Goal: Task Accomplishment & Management: Manage account settings

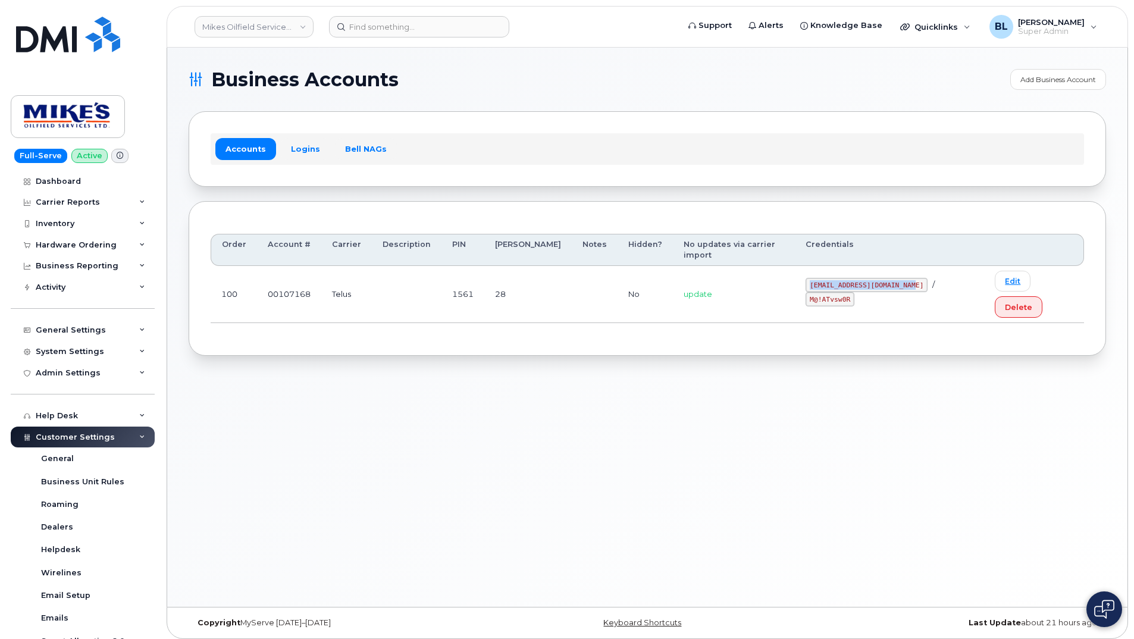
drag, startPoint x: 793, startPoint y: 274, endPoint x: 891, endPoint y: 275, distance: 98.8
click at [891, 275] on td "mikes.oilfield@outlook.com / M@!ATvsw0R" at bounding box center [889, 294] width 189 height 57
copy code "mikes.oilfield@outlook.com"
drag, startPoint x: 891, startPoint y: 275, endPoint x: 818, endPoint y: 274, distance: 73.2
click at [818, 278] on code "mikes.oilfield@outlook.com" at bounding box center [867, 285] width 122 height 14
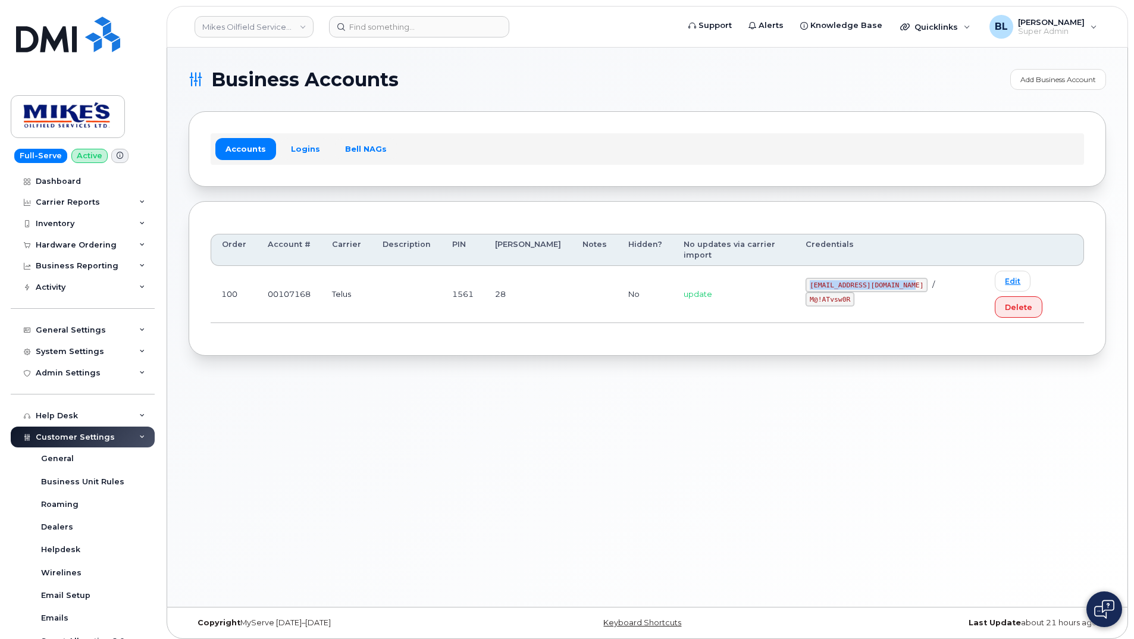
drag, startPoint x: 794, startPoint y: 268, endPoint x: 897, endPoint y: 270, distance: 103.0
click at [897, 278] on code "mikes.oilfield@outlook.com" at bounding box center [867, 285] width 122 height 14
copy code "mikes.oilfield@outlook.com"
click at [820, 278] on code "mikes.oilfield@outlook.com" at bounding box center [867, 285] width 122 height 14
drag, startPoint x: 820, startPoint y: 264, endPoint x: 793, endPoint y: 271, distance: 27.7
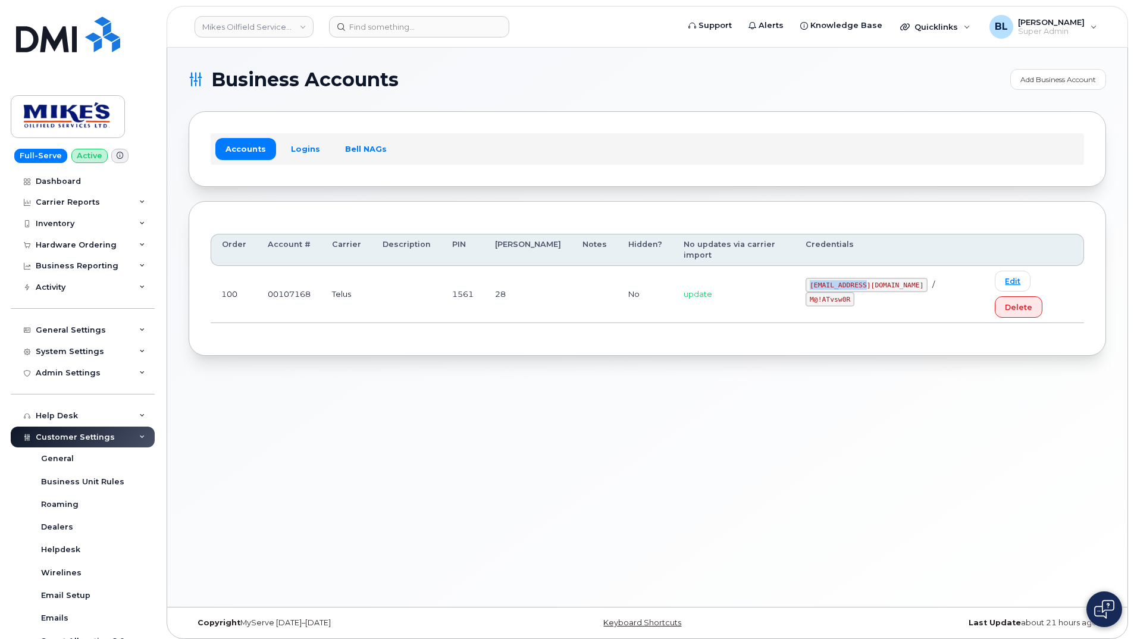
click at [795, 271] on td "mikes.oilfield@outlook.com / M@!ATvsw0R" at bounding box center [889, 294] width 189 height 57
drag, startPoint x: 793, startPoint y: 271, endPoint x: 825, endPoint y: 270, distance: 32.2
click at [825, 270] on td "mikes.oilfield@outlook.com / M@!ATvsw0R" at bounding box center [889, 294] width 189 height 57
click at [825, 278] on code "mikes.oilfield@outlook.com" at bounding box center [867, 285] width 122 height 14
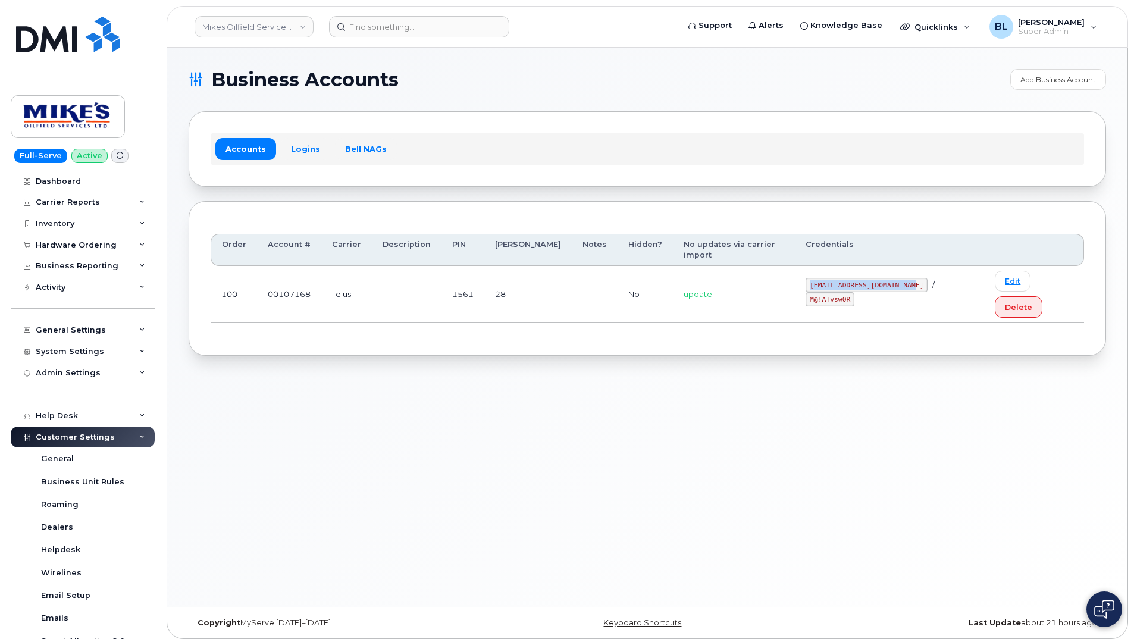
drag, startPoint x: 798, startPoint y: 267, endPoint x: 898, endPoint y: 274, distance: 100.8
click at [898, 278] on code "mikes.oilfield@outlook.com" at bounding box center [867, 285] width 122 height 14
copy code "mikes.oilfield@outlook.com"
click at [441, 381] on div "Business Accounts Add Business Account Accounts Logins Bell NAGs Order Account …" at bounding box center [647, 327] width 960 height 559
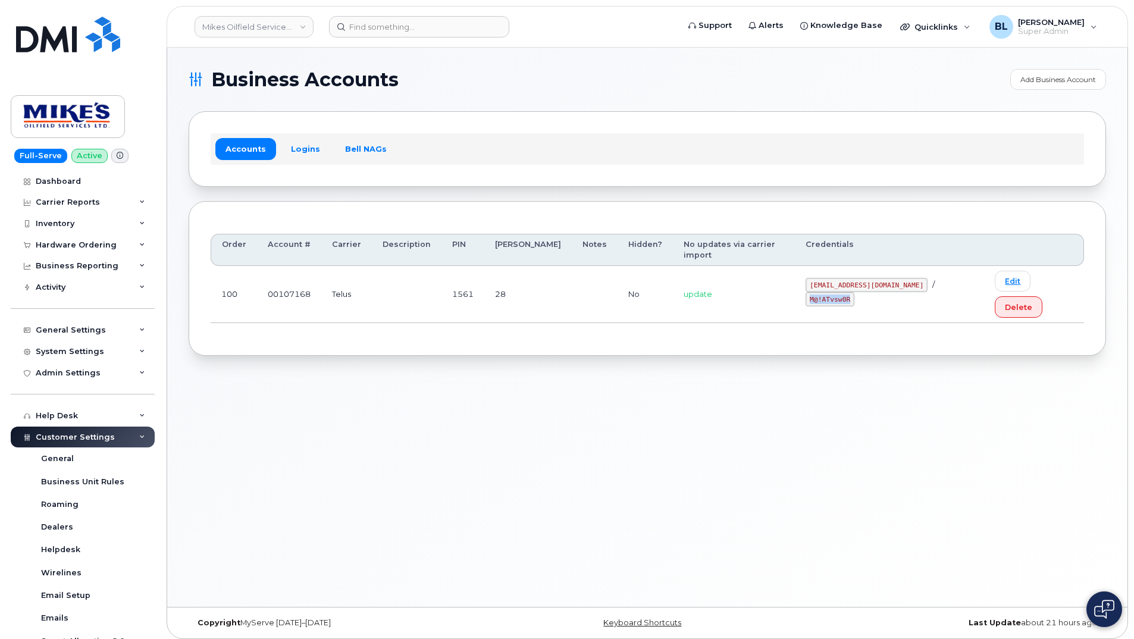
drag, startPoint x: 915, startPoint y: 270, endPoint x: 956, endPoint y: 273, distance: 40.5
click at [854, 292] on code "M@!ATvsw0R" at bounding box center [830, 299] width 49 height 14
copy code "M@!ATvsw0R"
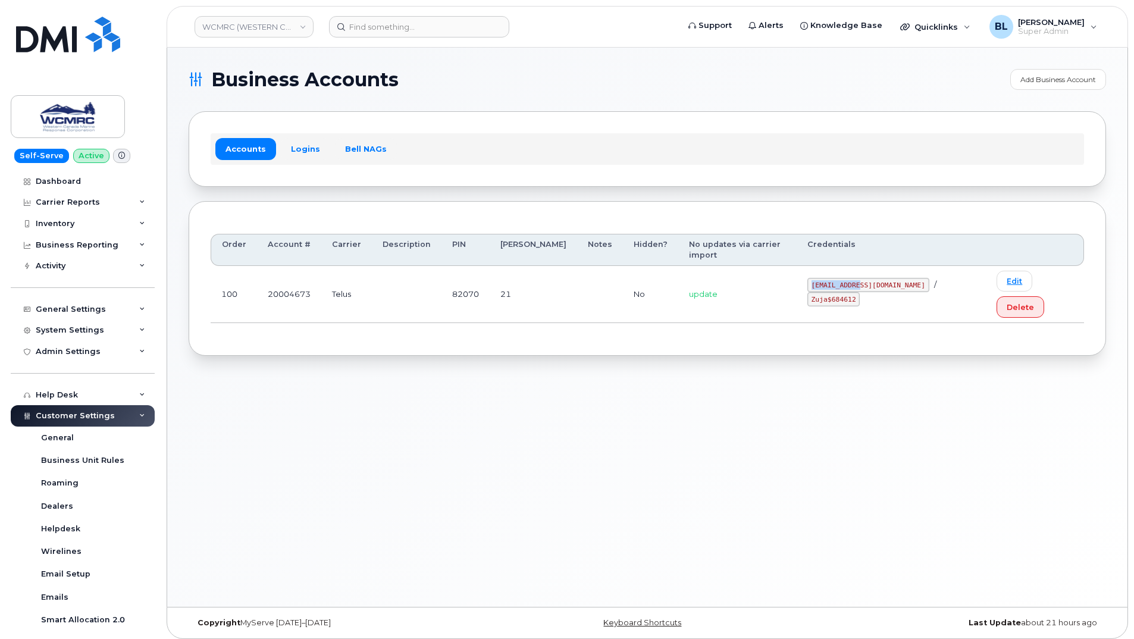
drag, startPoint x: 831, startPoint y: 270, endPoint x: 878, endPoint y: 267, distance: 47.7
click at [878, 278] on code "ap@wcmrc.com" at bounding box center [868, 285] width 122 height 14
copy code "ap@wcmrc.com"
drag, startPoint x: 896, startPoint y: 272, endPoint x: 945, endPoint y: 269, distance: 48.9
click at [945, 278] on div "ap@wcmrc.com / Zuja$684612" at bounding box center [891, 292] width 168 height 29
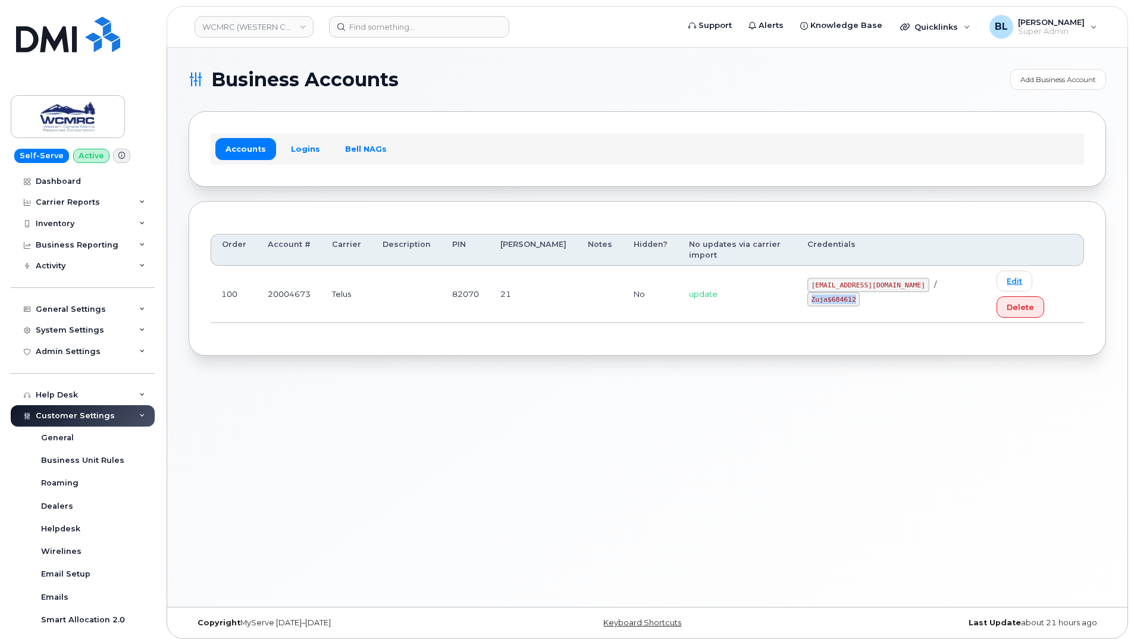
copy code "Zuja$684612"
click at [884, 281] on td "ap@wcmrc.com / Zuja$684612" at bounding box center [892, 294] width 190 height 57
drag, startPoint x: 899, startPoint y: 265, endPoint x: 944, endPoint y: 268, distance: 44.7
click at [860, 292] on code "Zuja$684612" at bounding box center [833, 299] width 53 height 14
copy code "Zuja$684612"
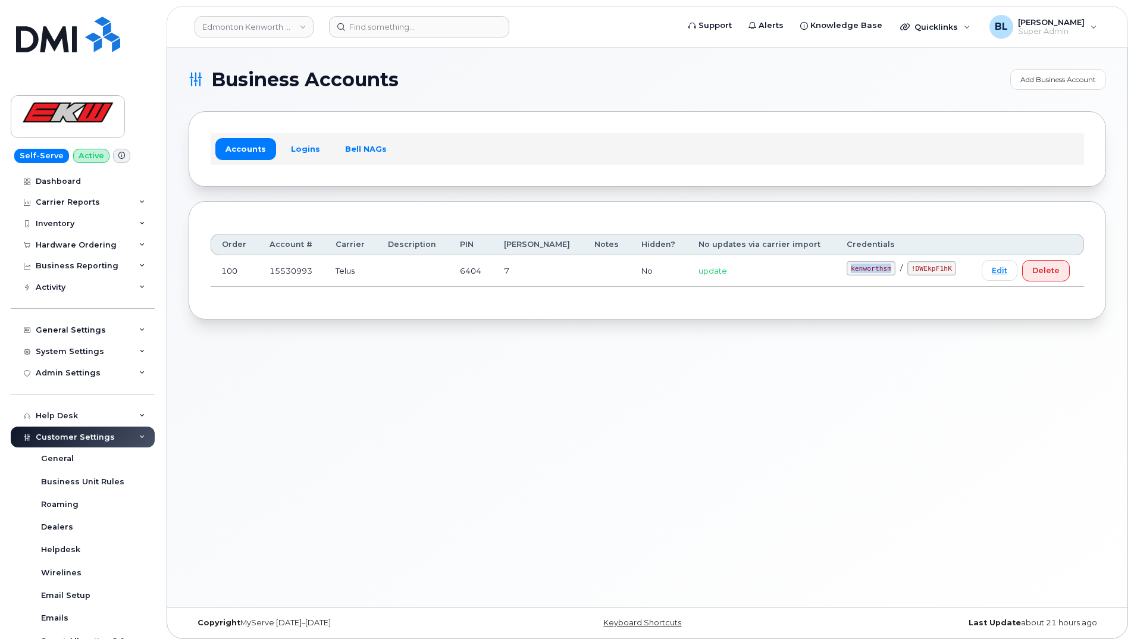
drag, startPoint x: 840, startPoint y: 263, endPoint x: 884, endPoint y: 274, distance: 46.0
click at [884, 274] on div "kenworthsm / !DWEkpF1hK" at bounding box center [904, 268] width 114 height 14
copy code "kenworthsm"
drag, startPoint x: 893, startPoint y: 270, endPoint x: 940, endPoint y: 272, distance: 47.1
click at [940, 272] on div "kenworthsm / !DWEkpF1hK" at bounding box center [904, 268] width 114 height 14
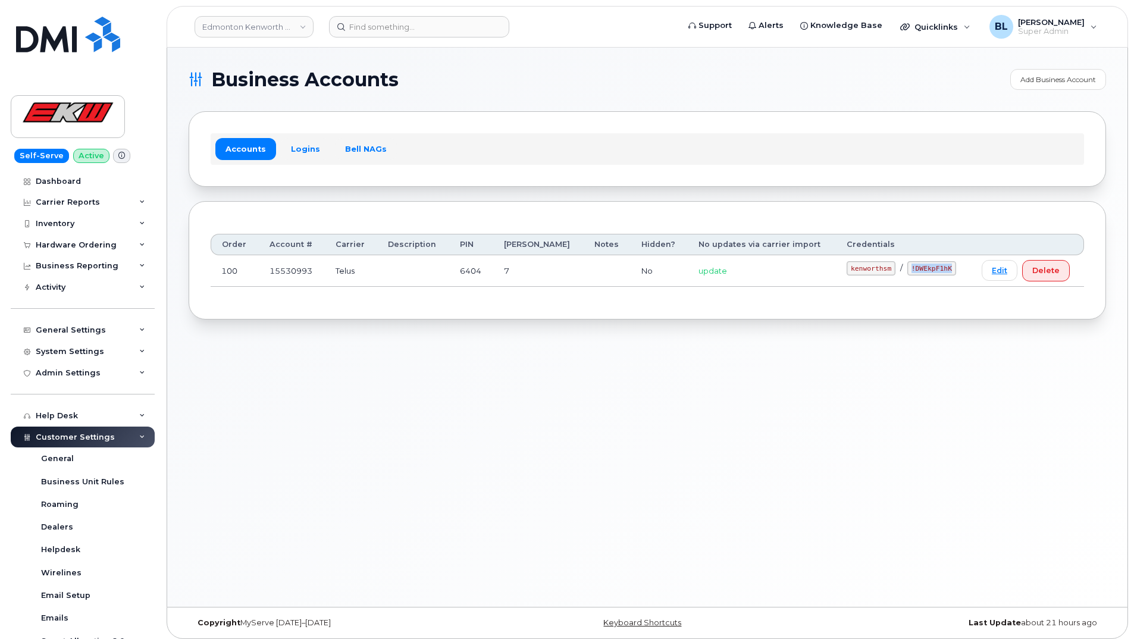
copy code "!DWEkpF1hK"
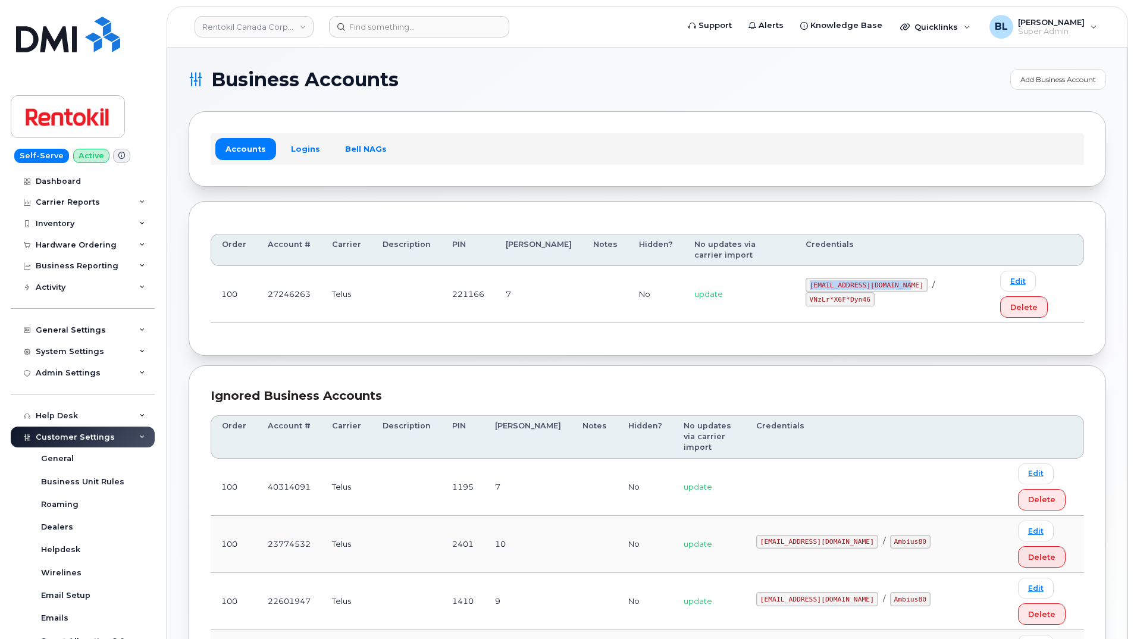
drag, startPoint x: 784, startPoint y: 265, endPoint x: 888, endPoint y: 267, distance: 103.5
click at [888, 267] on td "[EMAIL_ADDRESS][DOMAIN_NAME] / VNzLr*X6F*Dyn46" at bounding box center [892, 294] width 195 height 57
copy code "[EMAIL_ADDRESS][DOMAIN_NAME]"
drag, startPoint x: 902, startPoint y: 268, endPoint x: 968, endPoint y: 280, distance: 67.1
click at [968, 280] on td "[EMAIL_ADDRESS][DOMAIN_NAME] / VNzLr*X6F*Dyn46" at bounding box center [892, 294] width 195 height 57
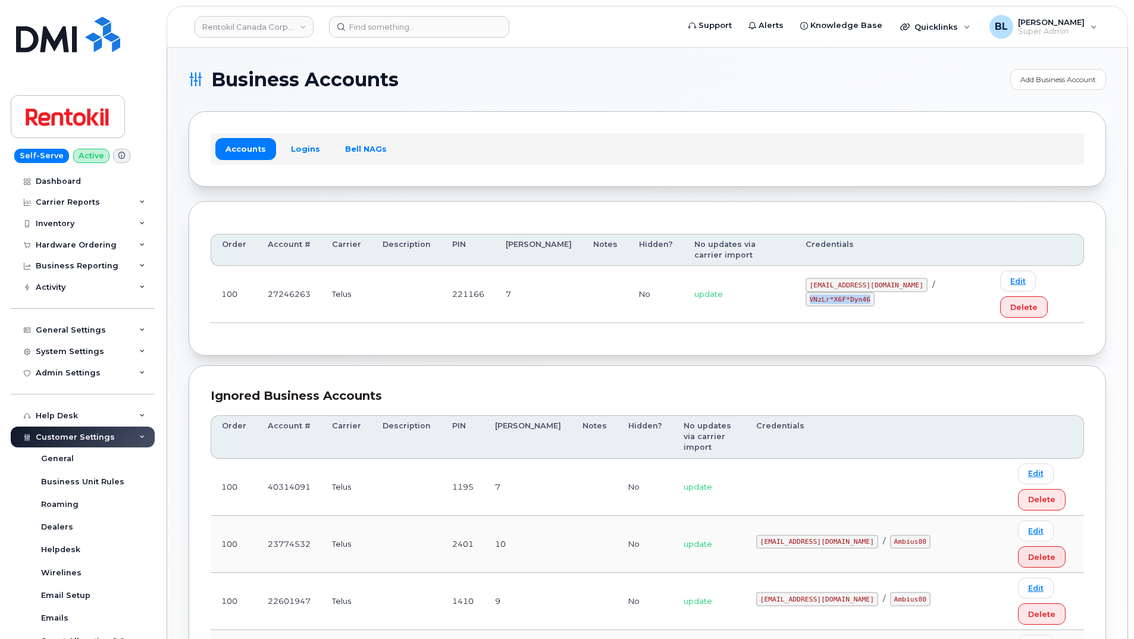
copy code "VNzLr*X6F*Dyn46"
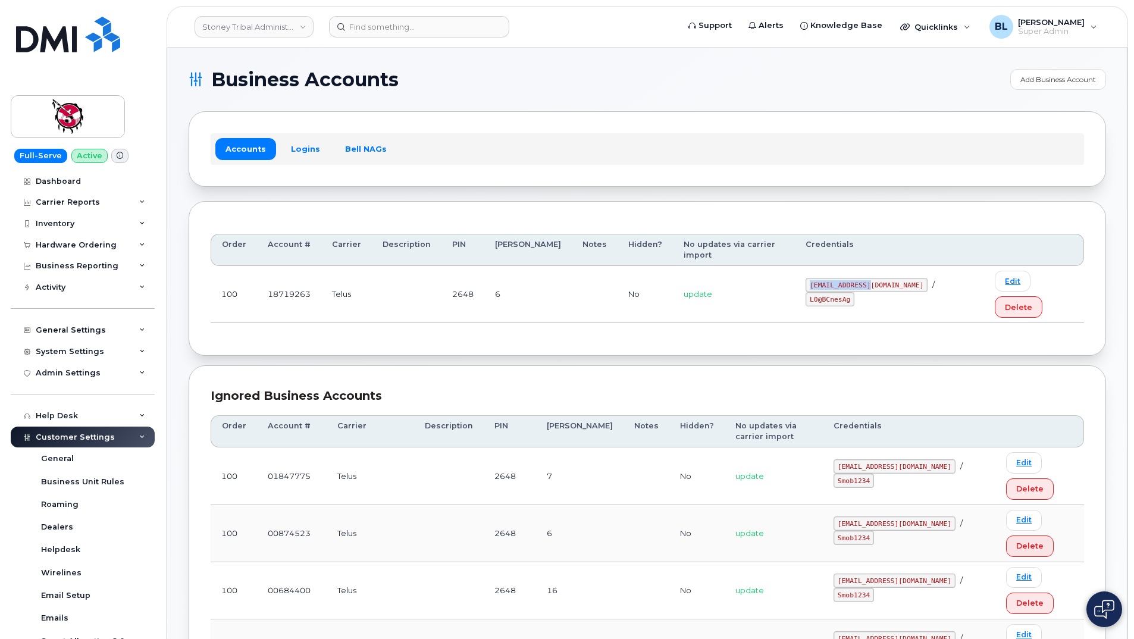
drag, startPoint x: 822, startPoint y: 268, endPoint x: 890, endPoint y: 271, distance: 67.3
click at [890, 271] on td "18719263@sm.com / L0@BCnesAg" at bounding box center [889, 294] width 189 height 57
copy code "18719263@sm.com"
drag, startPoint x: 903, startPoint y: 270, endPoint x: 944, endPoint y: 275, distance: 41.3
click at [944, 278] on div "18719263@sm.com / L0@BCnesAg" at bounding box center [890, 292] width 168 height 29
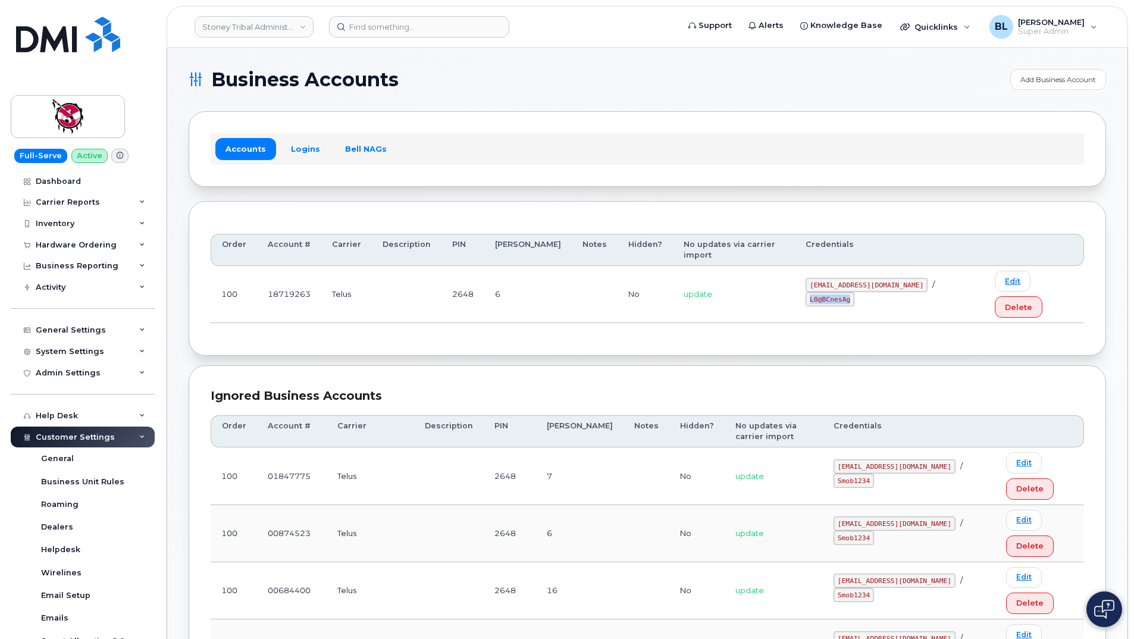
copy code "L0@BCnesAg"
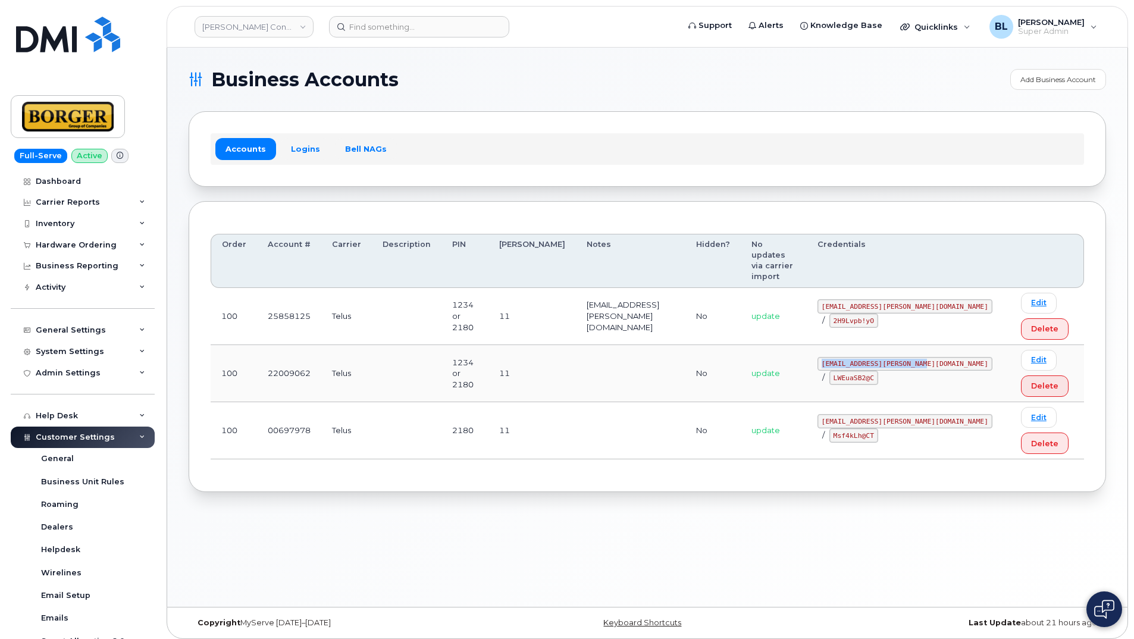
drag, startPoint x: 838, startPoint y: 345, endPoint x: 933, endPoint y: 339, distance: 95.4
click at [933, 357] on code "earthworksborger@borger.ca" at bounding box center [905, 364] width 175 height 14
copy code "earthworksborger@borger.ca"
drag, startPoint x: 829, startPoint y: 361, endPoint x: 876, endPoint y: 362, distance: 47.0
click at [876, 362] on td "earthworksborger@borger.ca / LWEuaSB2@C" at bounding box center [908, 373] width 203 height 57
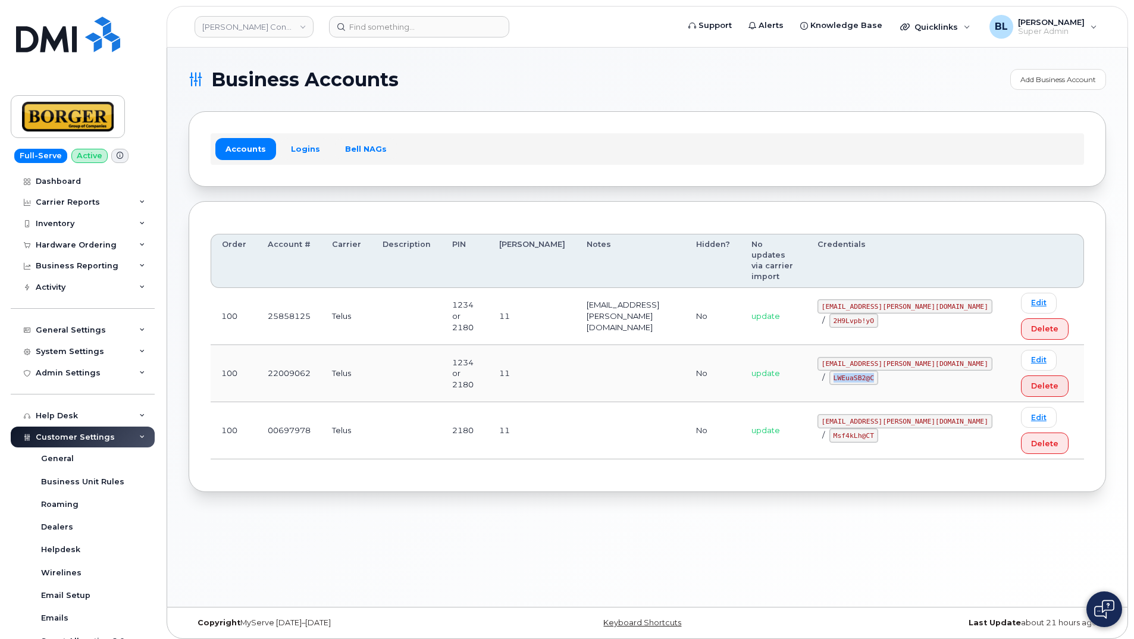
copy code "LWEuaSB2@C"
drag, startPoint x: 833, startPoint y: 413, endPoint x: 905, endPoint y: 414, distance: 72.0
click at [905, 414] on td "corprick@borger.ca / Msf4kLh@CT" at bounding box center [908, 430] width 203 height 57
copy code "corprick@borger.ca"
click at [878, 428] on code "Msf4kLh@CT" at bounding box center [853, 435] width 49 height 14
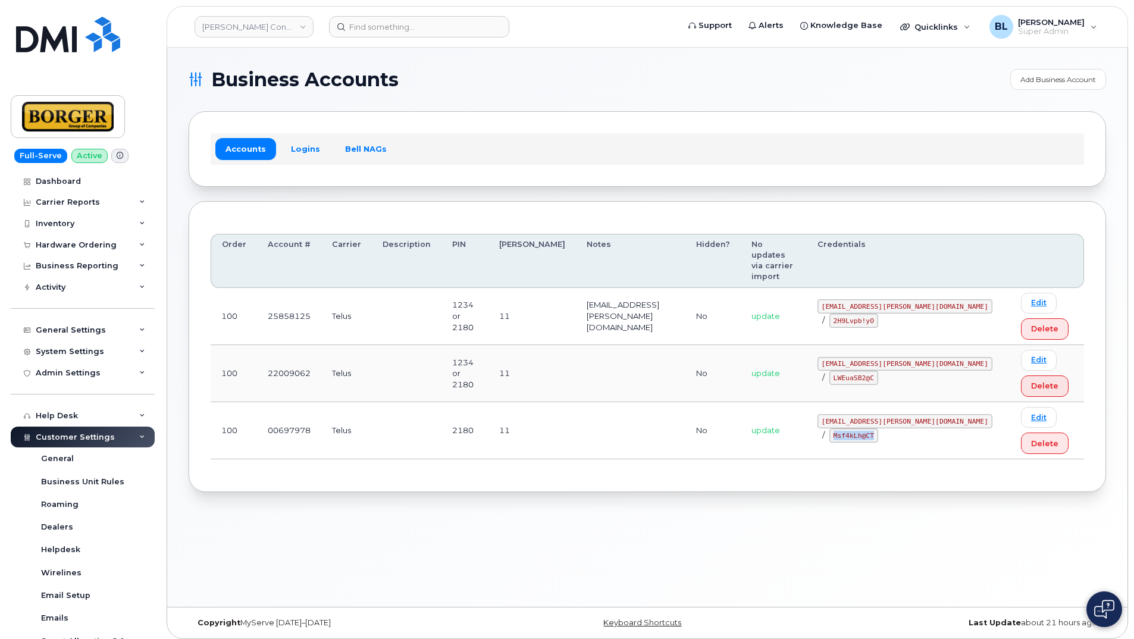
drag, startPoint x: 922, startPoint y: 405, endPoint x: 960, endPoint y: 414, distance: 39.0
click at [878, 428] on code "Msf4kLh@CT" at bounding box center [853, 435] width 49 height 14
copy code "Msf4kLh@CT"
drag, startPoint x: 838, startPoint y: 297, endPoint x: 919, endPoint y: 297, distance: 81.5
click at [919, 299] on code "ricksalmcal@borger.ca" at bounding box center [905, 306] width 175 height 14
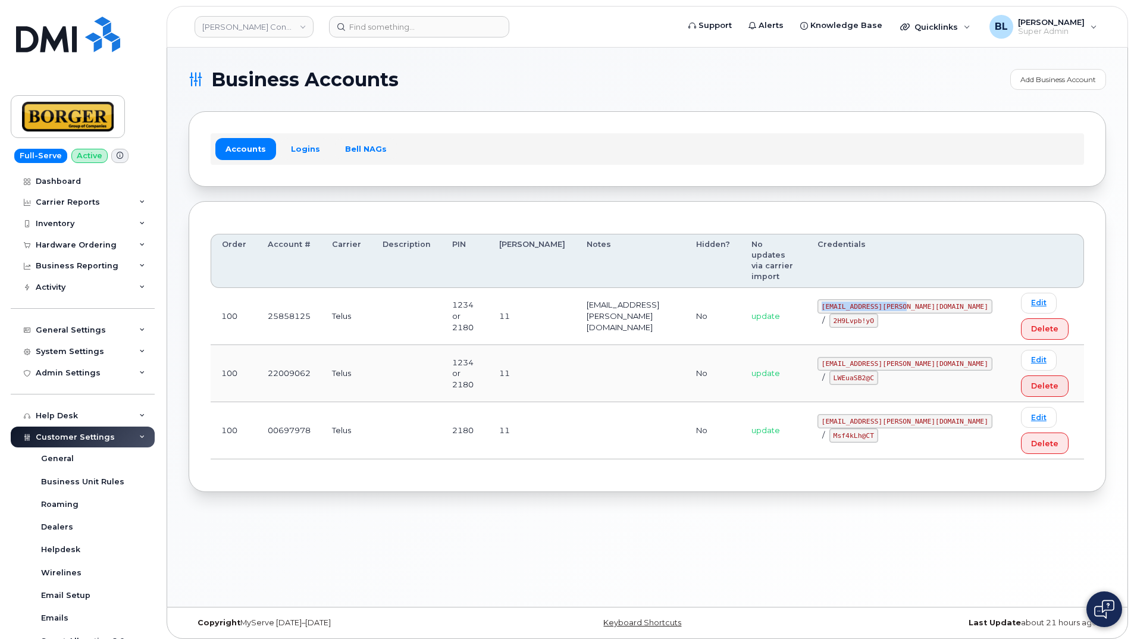
copy code "ricksalmcal@borger.ca"
drag, startPoint x: 935, startPoint y: 296, endPoint x: 975, endPoint y: 291, distance: 40.1
click at [878, 314] on code "2H9Lvpb!yO" at bounding box center [853, 321] width 49 height 14
copy code "2H9Lvpb!yO"
